Goal: Information Seeking & Learning: Compare options

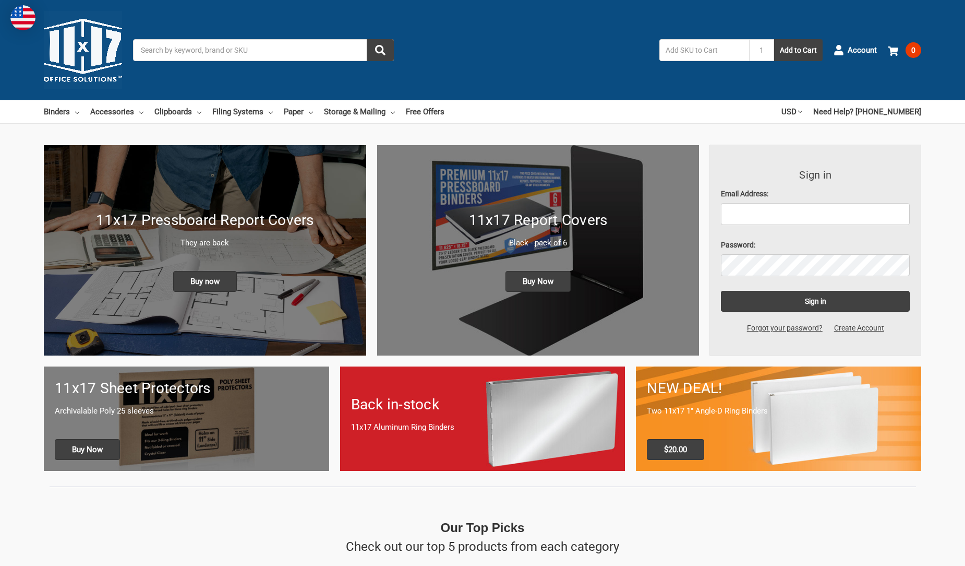
click at [207, 238] on p "They are back" at bounding box center [205, 243] width 301 height 12
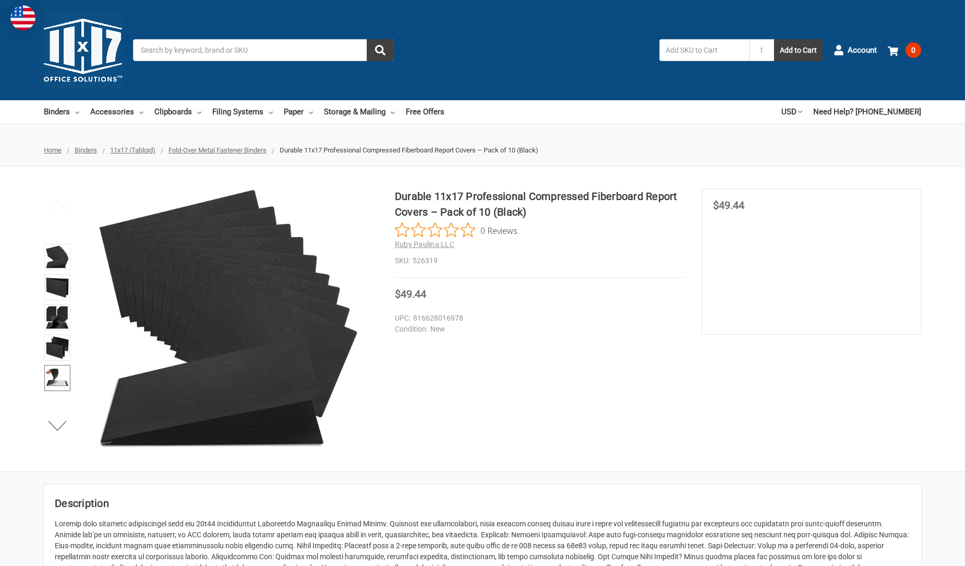
click at [60, 376] on img at bounding box center [57, 377] width 23 height 23
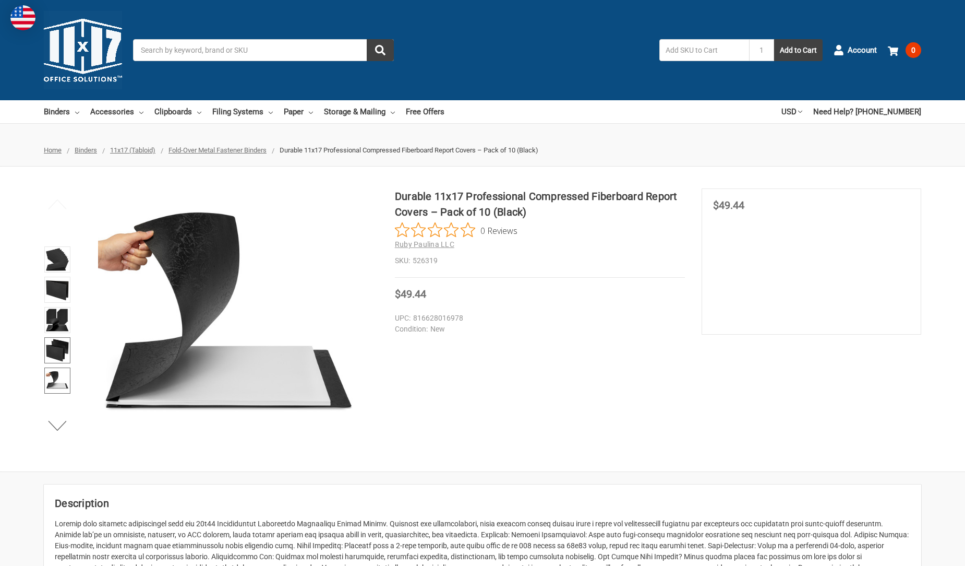
drag, startPoint x: 59, startPoint y: 352, endPoint x: 65, endPoint y: 358, distance: 8.9
click at [63, 355] on img at bounding box center [57, 350] width 23 height 23
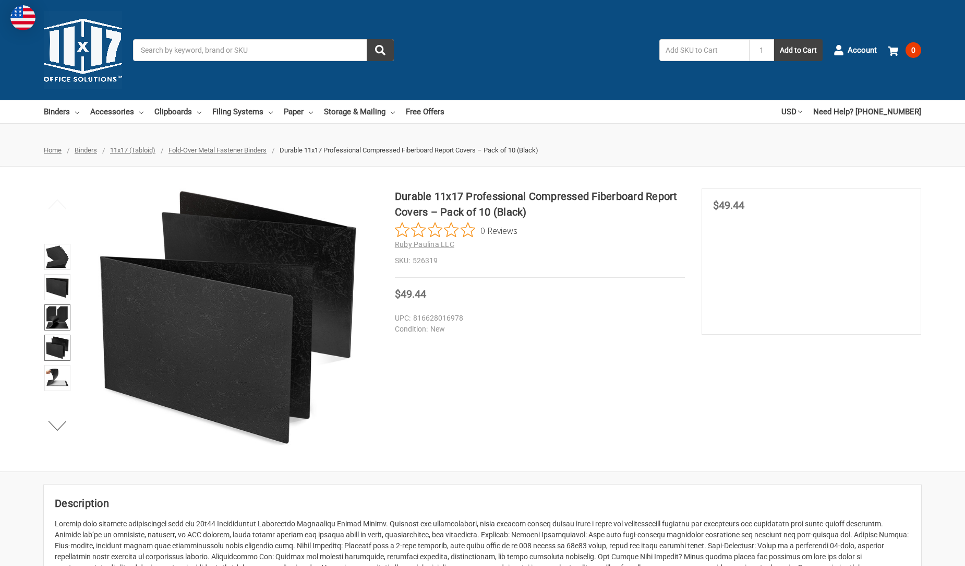
click at [59, 317] on img at bounding box center [57, 317] width 23 height 23
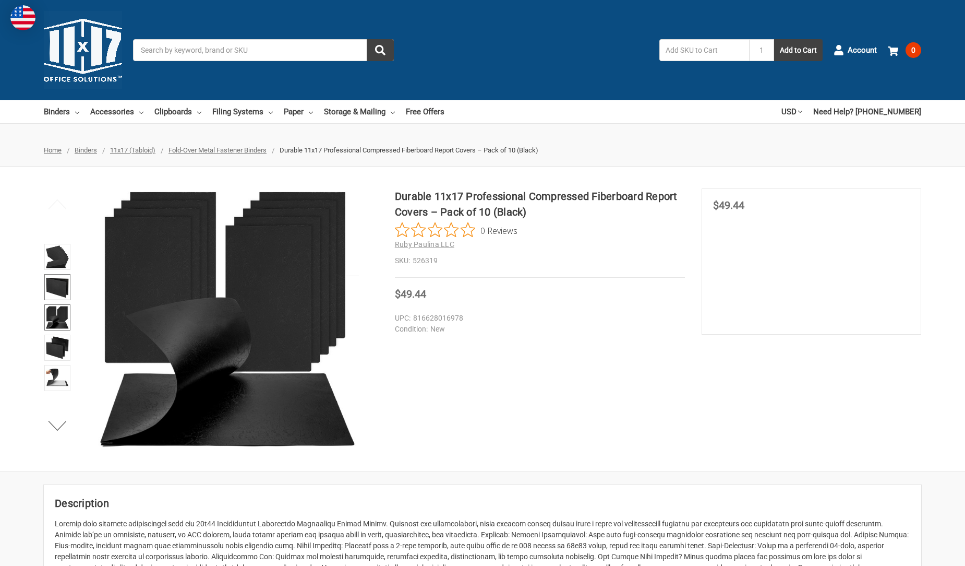
click at [55, 286] on img at bounding box center [57, 286] width 23 height 23
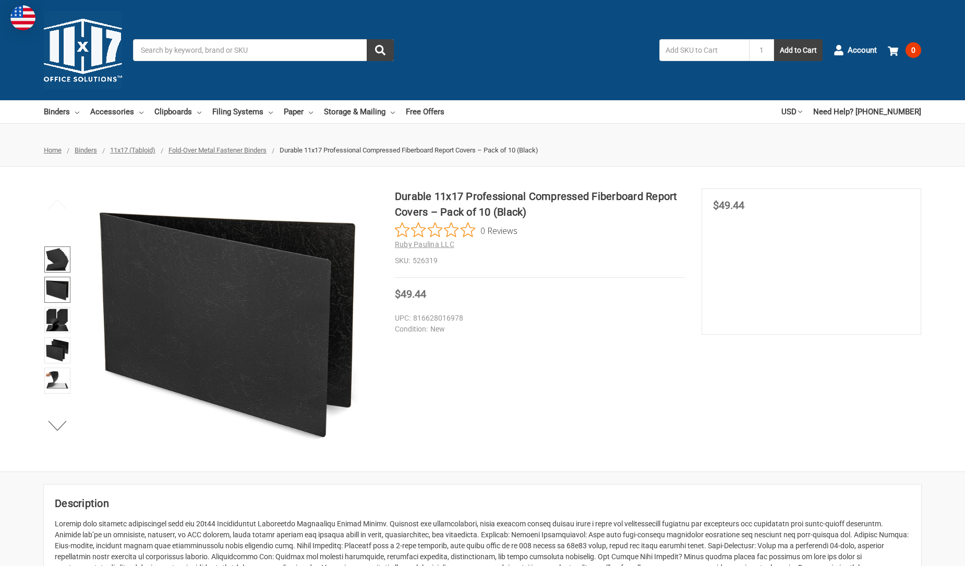
click at [54, 256] on img at bounding box center [57, 259] width 23 height 23
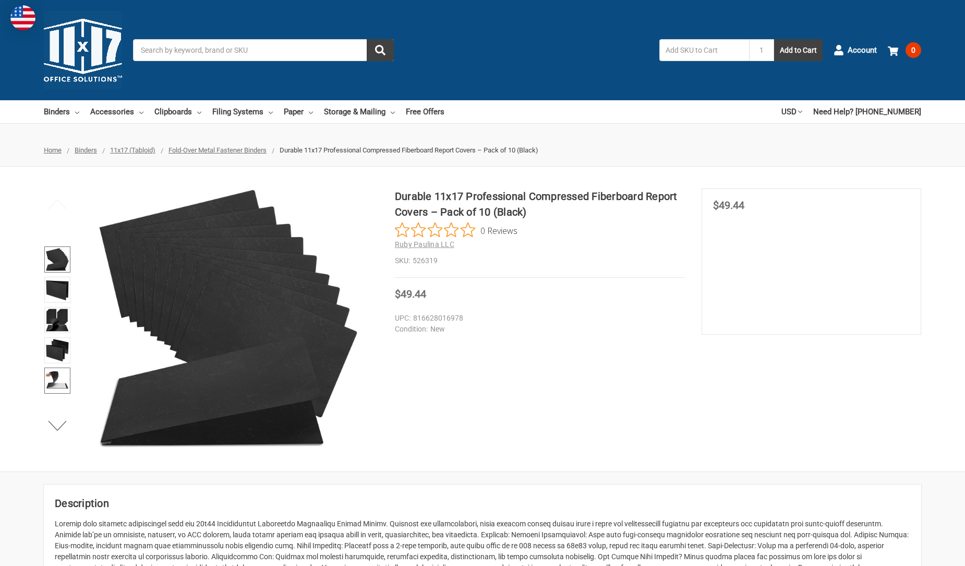
click at [60, 380] on img at bounding box center [57, 380] width 23 height 23
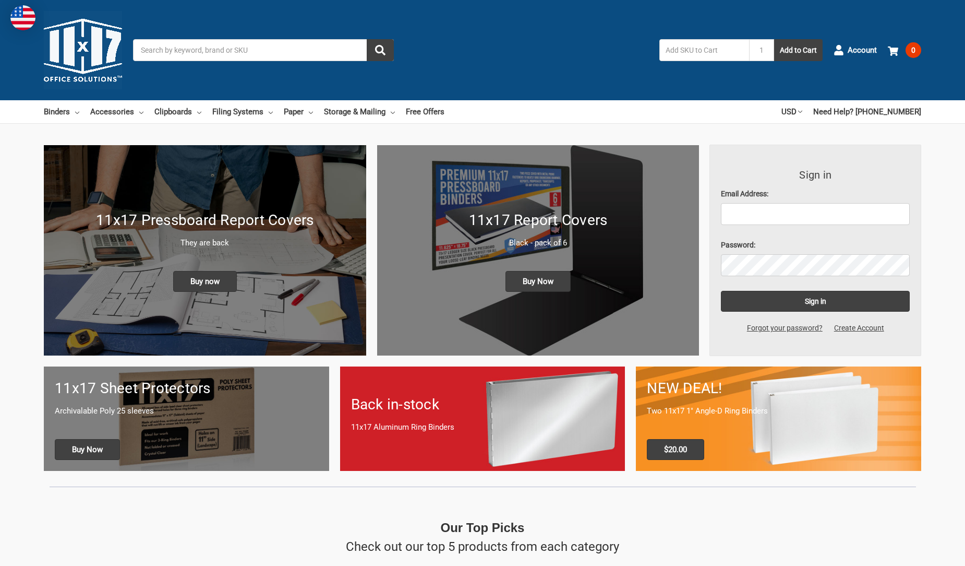
click at [499, 235] on div "11x17 Report Covers Black - pack of 6 Buy Now" at bounding box center [538, 250] width 322 height 104
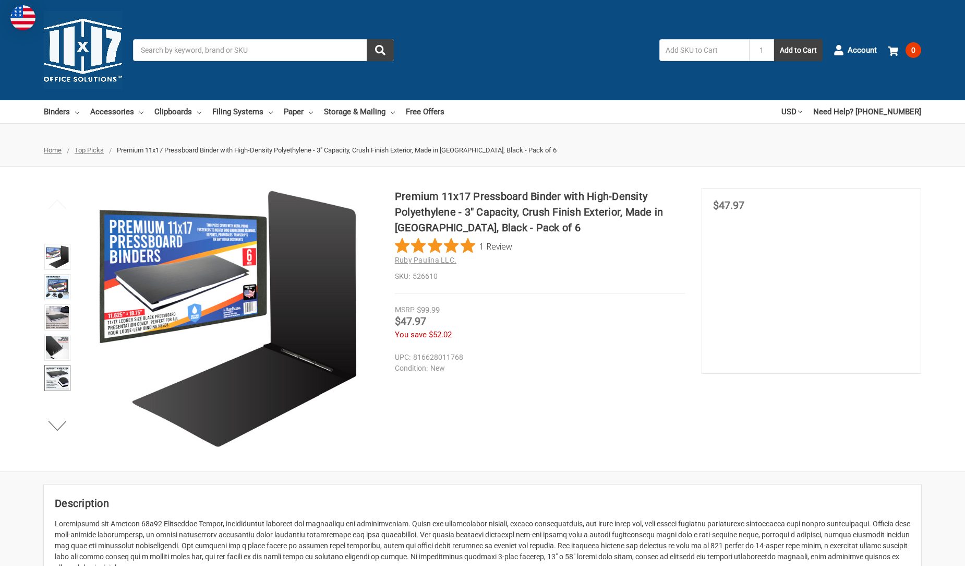
click at [55, 370] on img at bounding box center [57, 377] width 23 height 23
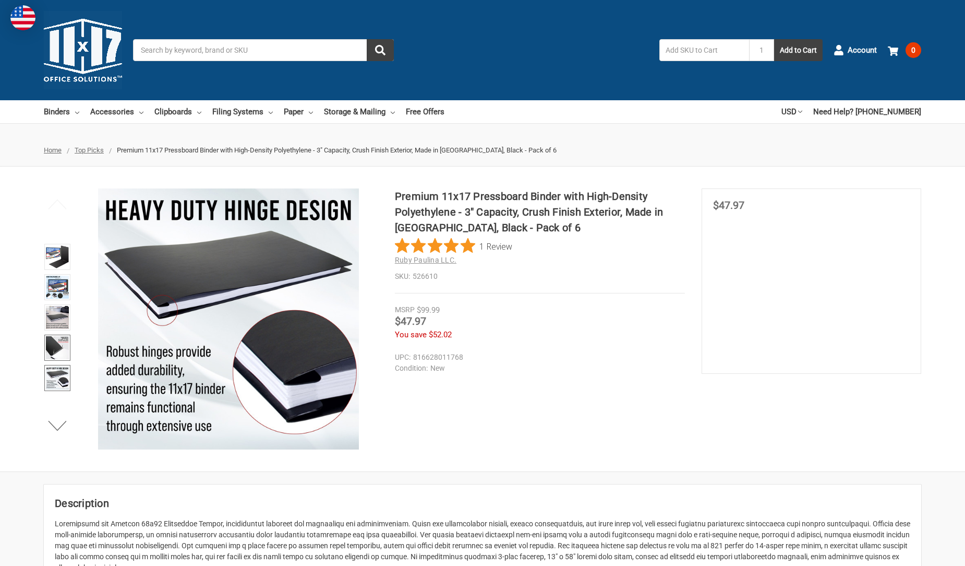
click at [51, 344] on img at bounding box center [57, 347] width 23 height 23
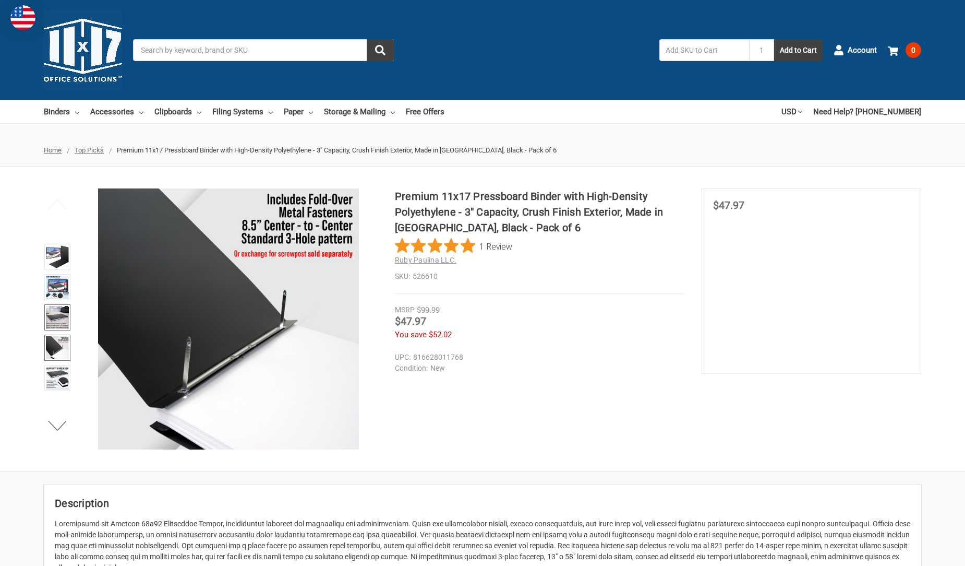
click at [57, 318] on img at bounding box center [57, 317] width 23 height 23
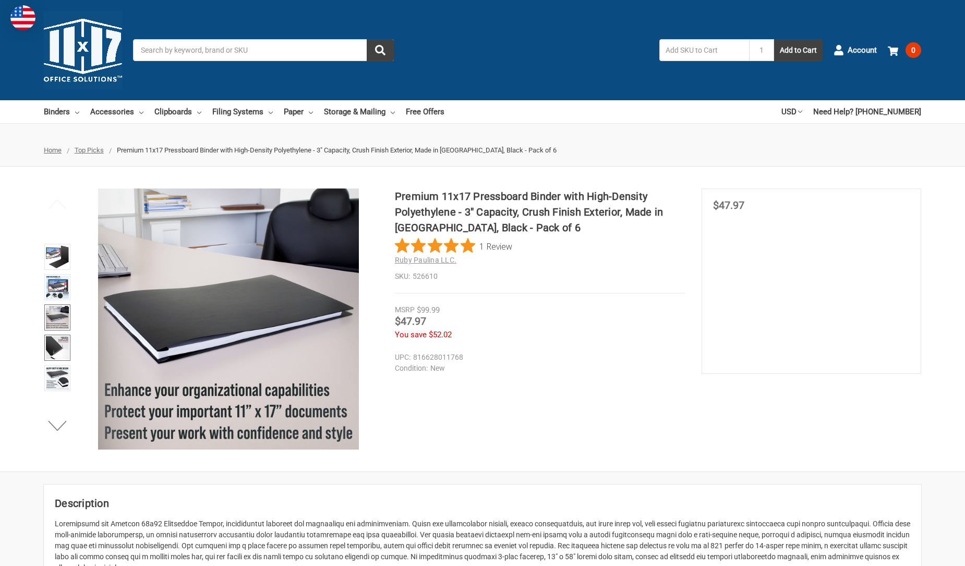
drag, startPoint x: 46, startPoint y: 335, endPoint x: 55, endPoint y: 336, distance: 8.4
click at [47, 336] on img at bounding box center [57, 347] width 23 height 23
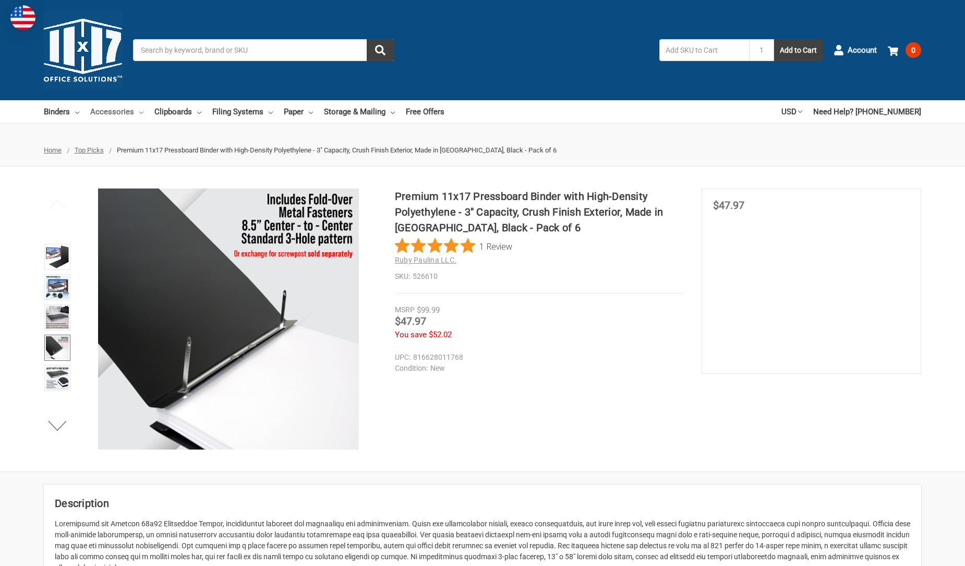
click at [110, 107] on link "Accessories" at bounding box center [116, 111] width 53 height 23
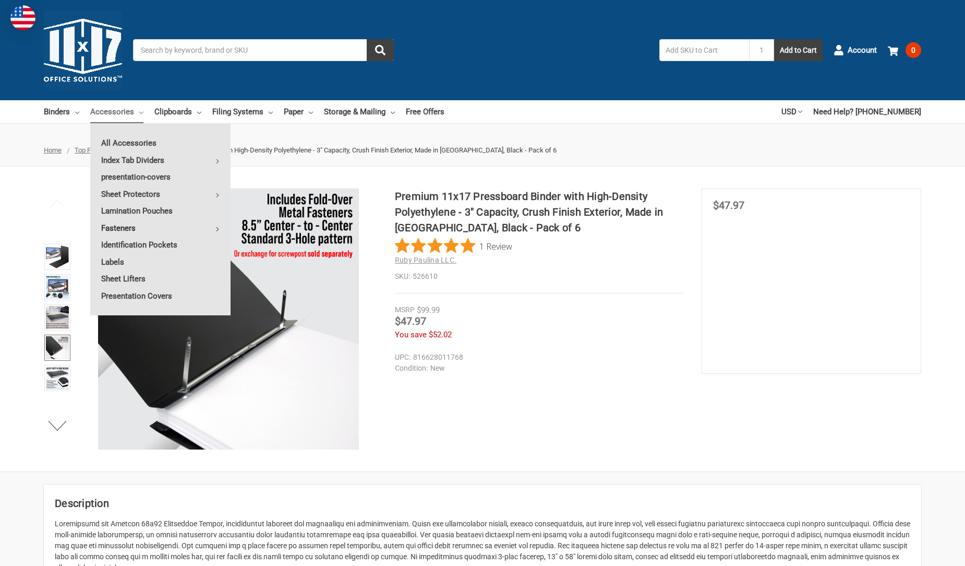
click at [217, 227] on use at bounding box center [218, 229] width 2 height 4
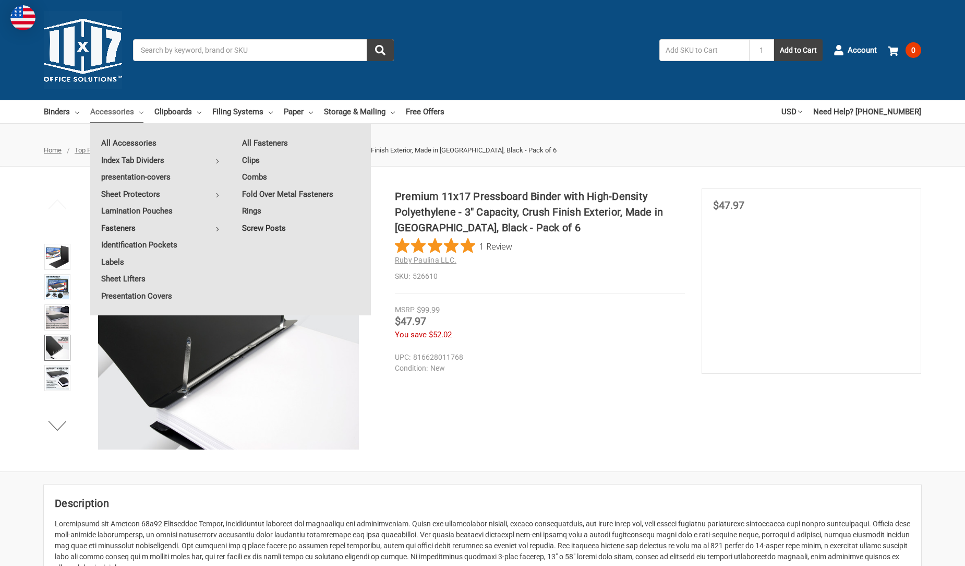
click at [250, 227] on link "Screw Posts" at bounding box center [301, 228] width 140 height 17
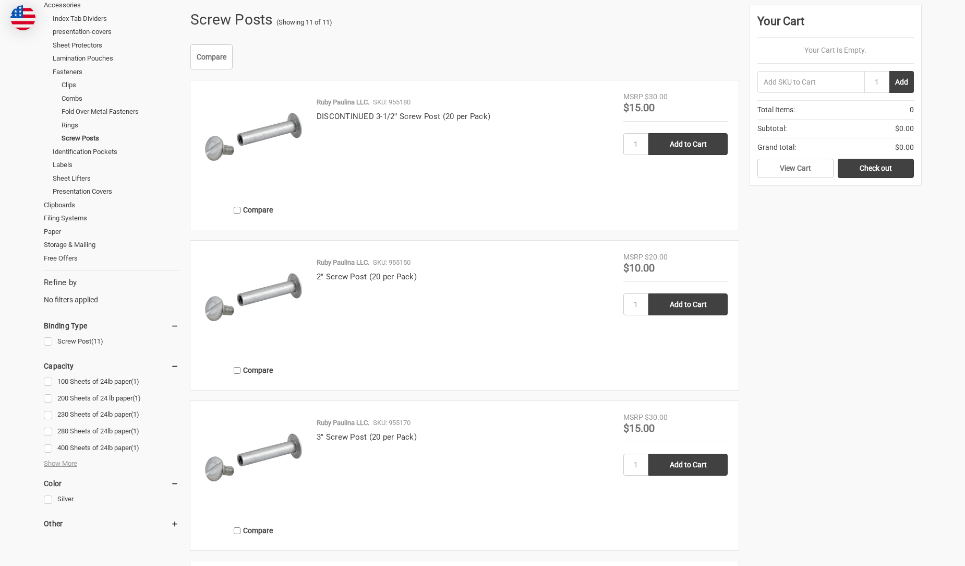
scroll to position [174, 0]
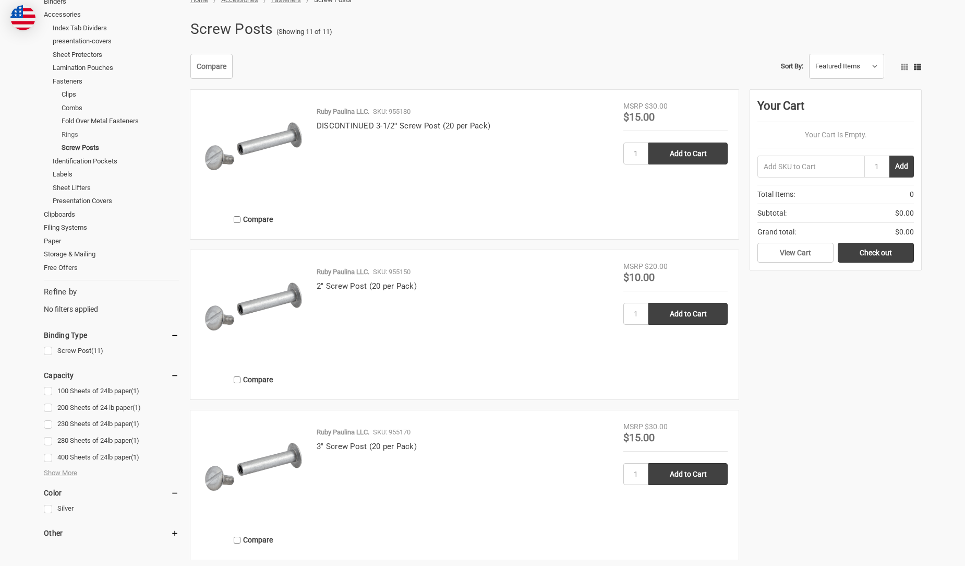
click at [66, 133] on link "Rings" at bounding box center [120, 135] width 117 height 14
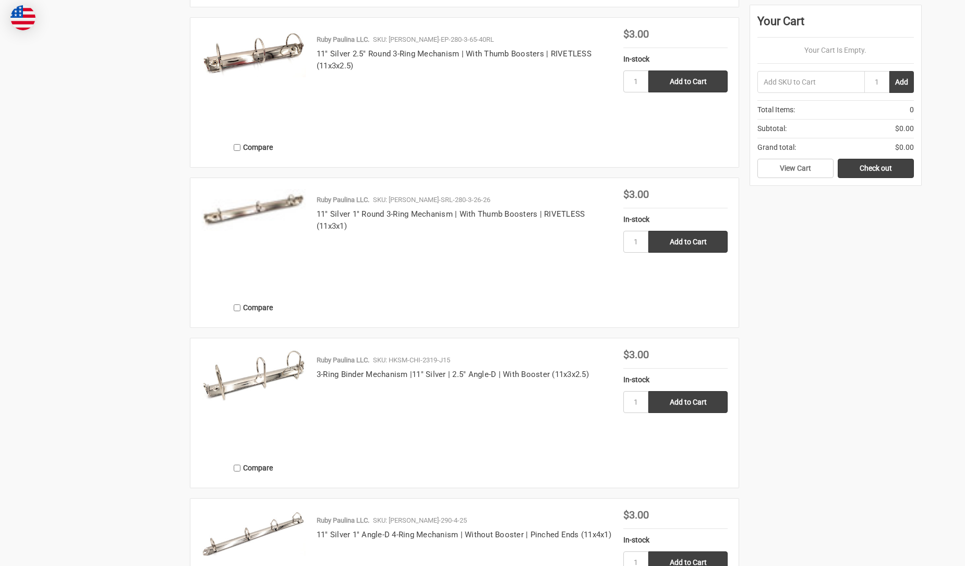
scroll to position [1043, 0]
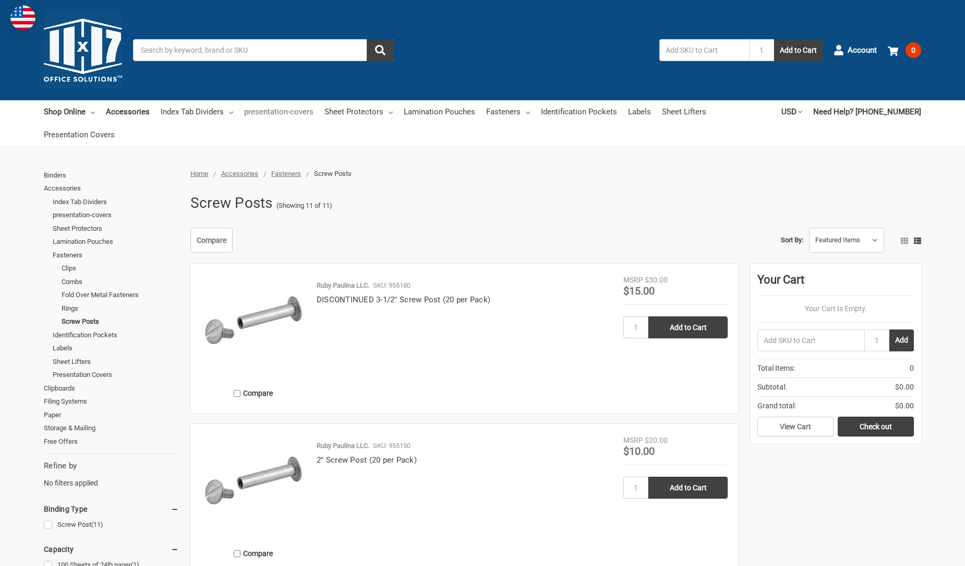
click at [289, 111] on link "presentation-covers" at bounding box center [278, 111] width 69 height 23
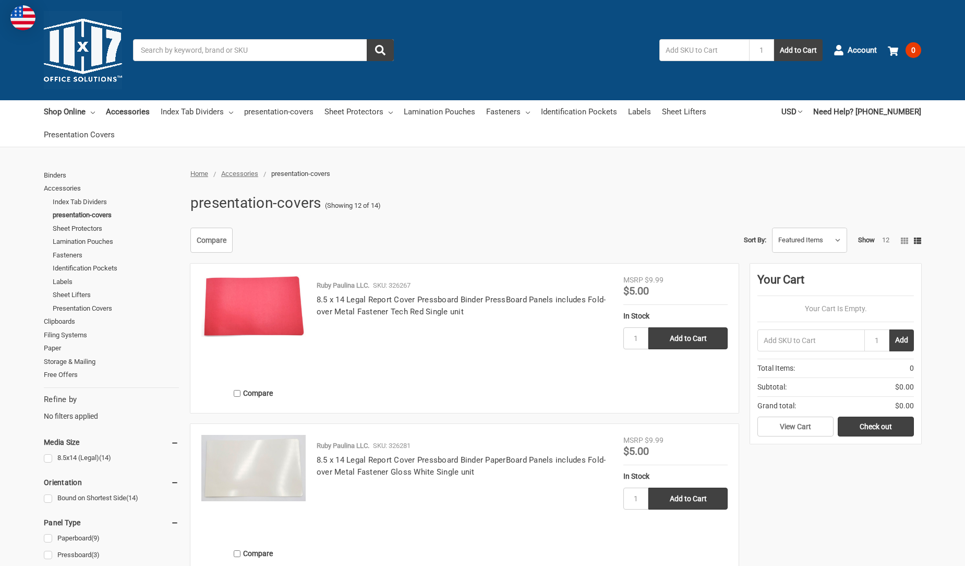
click at [263, 305] on img at bounding box center [253, 305] width 104 height 62
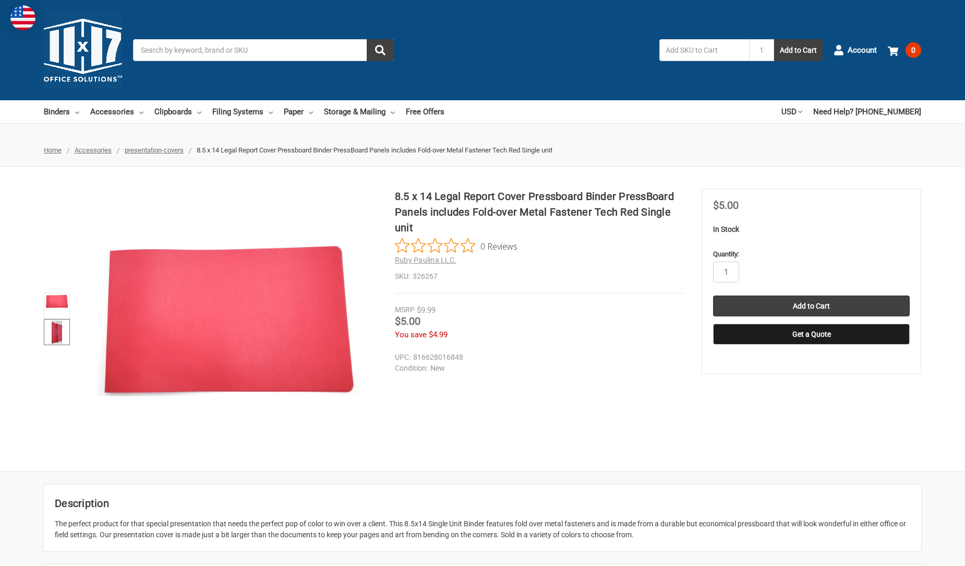
click at [55, 333] on img at bounding box center [57, 331] width 11 height 23
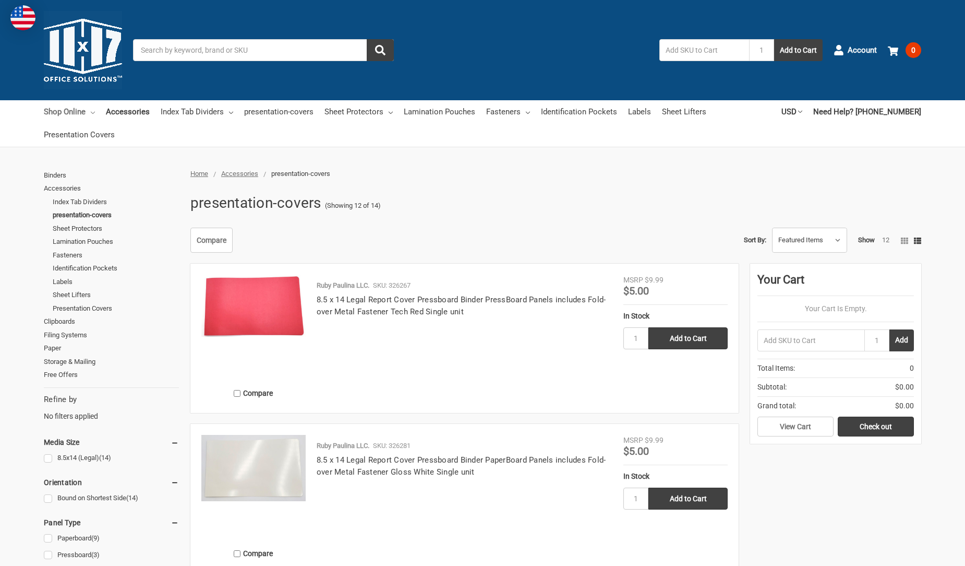
click at [68, 110] on link "Shop Online" at bounding box center [69, 111] width 51 height 23
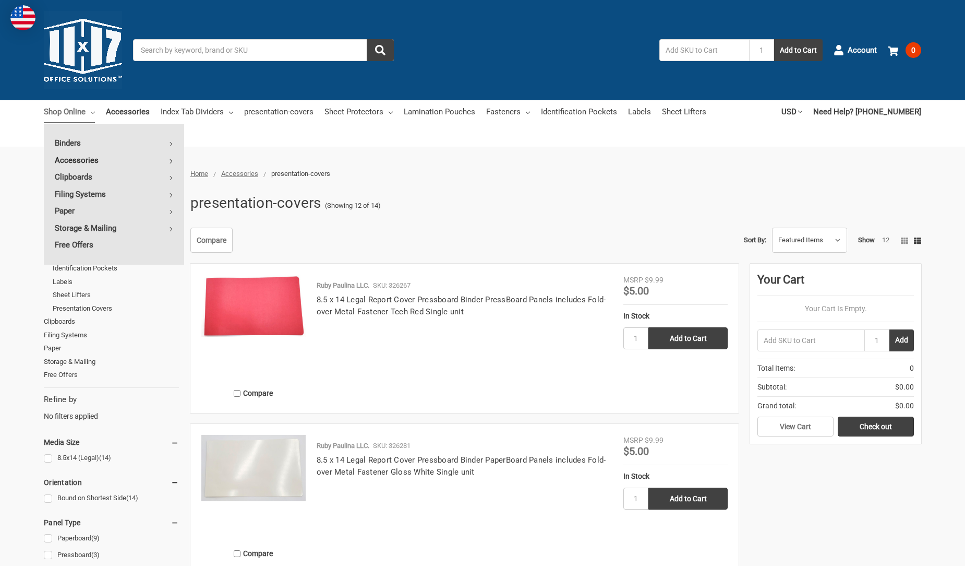
click at [167, 158] on link "Accessories" at bounding box center [114, 160] width 140 height 17
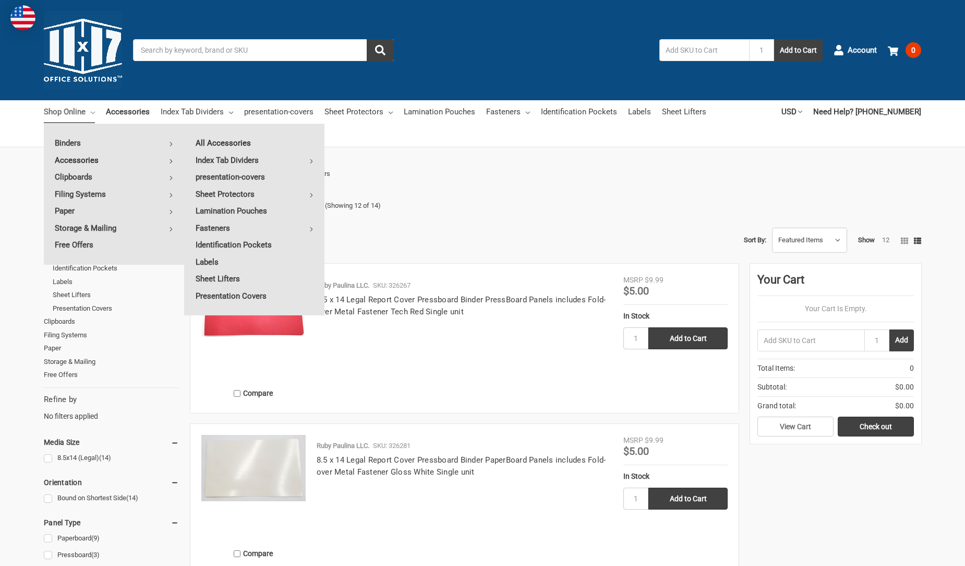
click at [203, 141] on link "All Accessories" at bounding box center [255, 143] width 140 height 17
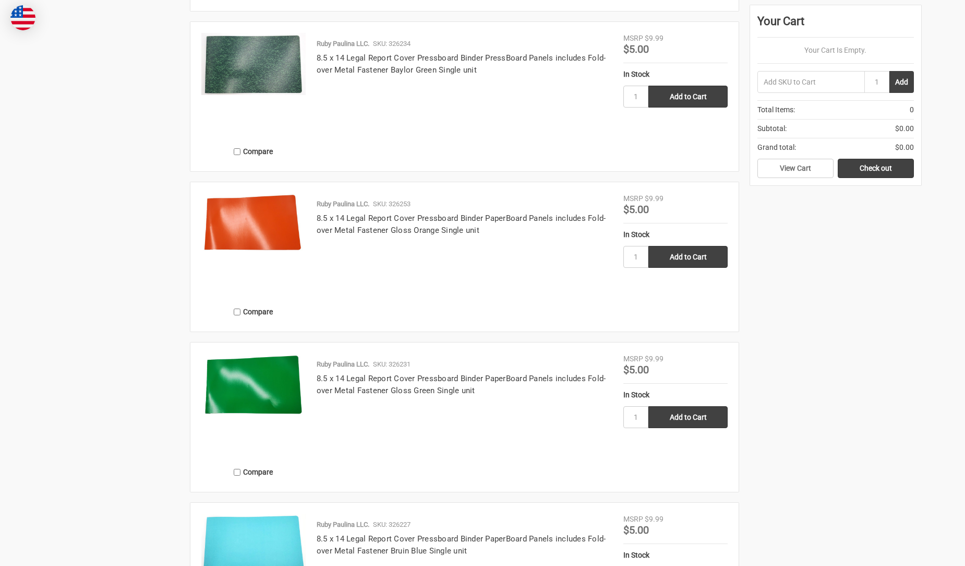
scroll to position [2087, 0]
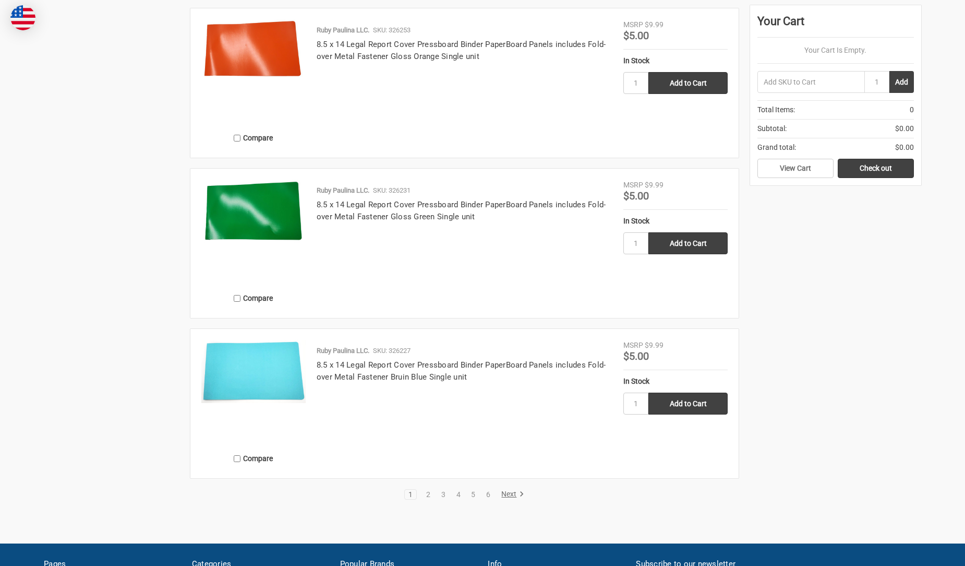
drag, startPoint x: 425, startPoint y: 493, endPoint x: 415, endPoint y: 491, distance: 9.5
click at [424, 493] on link "2" at bounding box center [428, 493] width 11 height 7
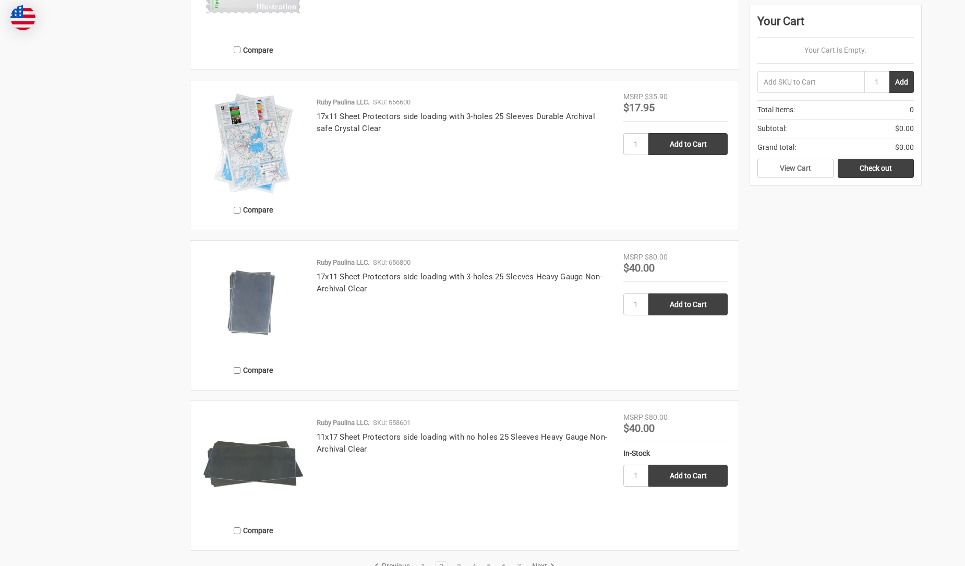
scroll to position [2087, 0]
